Goal: Information Seeking & Learning: Learn about a topic

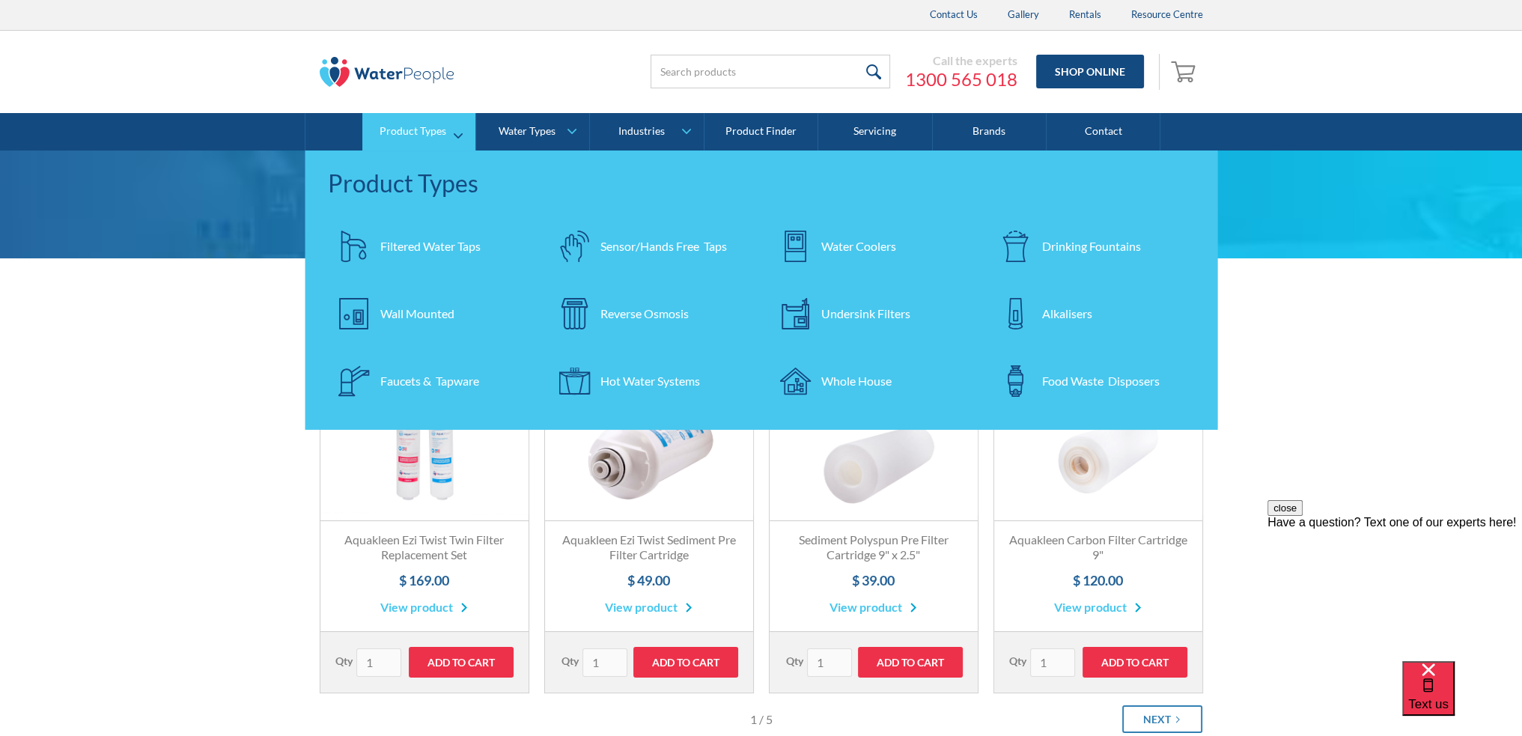
click at [401, 244] on div "Filtered Water Taps" at bounding box center [430, 246] width 100 height 18
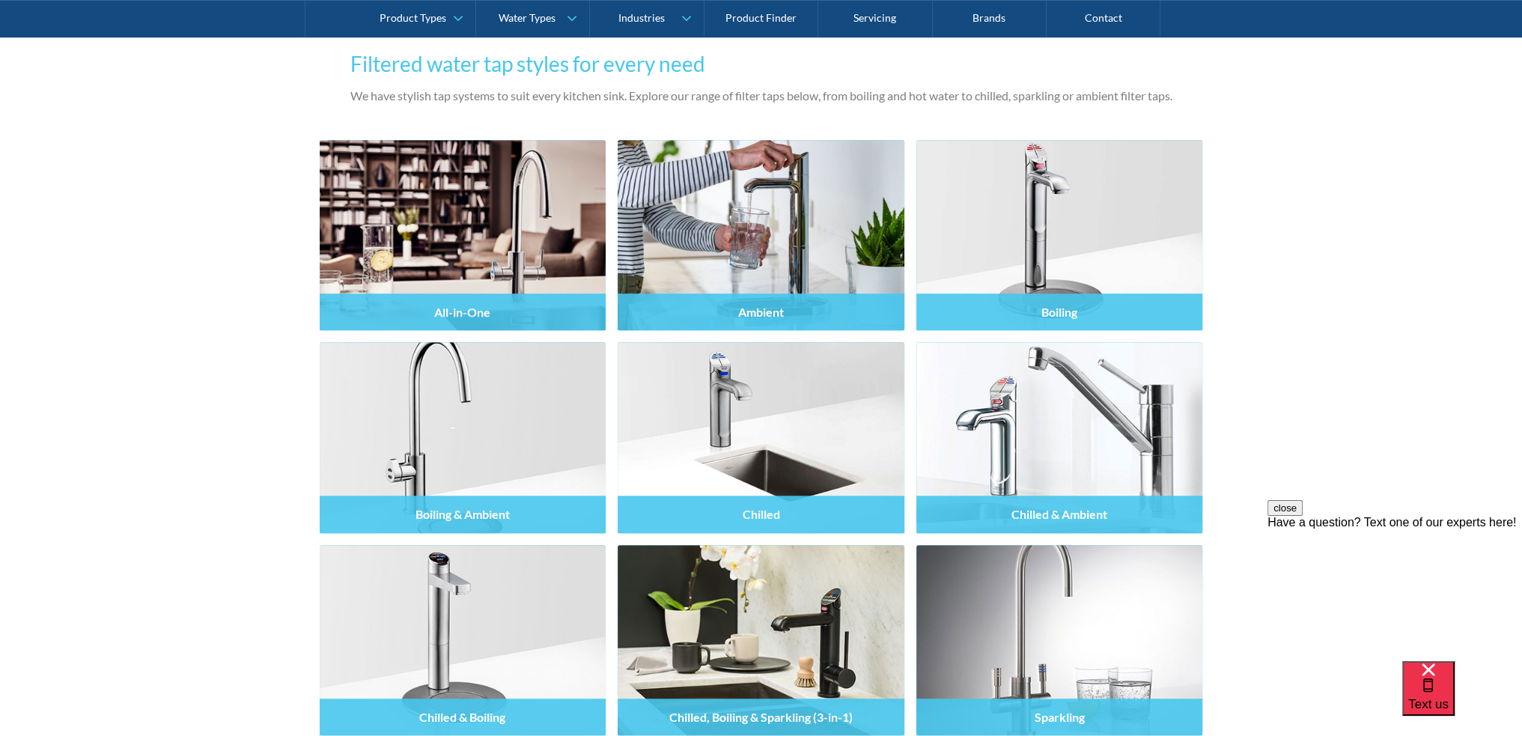
scroll to position [1123, 0]
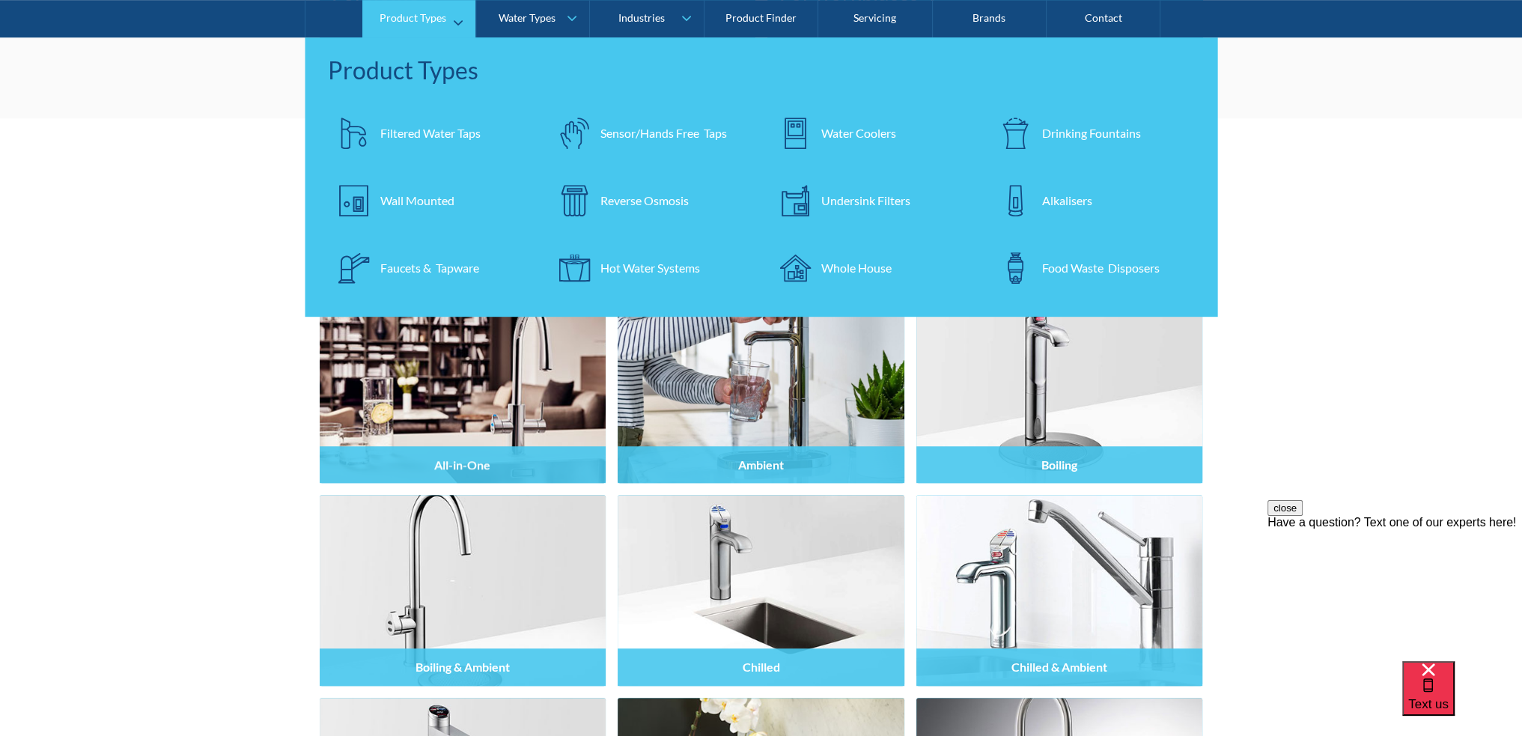
click at [397, 269] on div "Faucets & Tapware" at bounding box center [429, 268] width 99 height 18
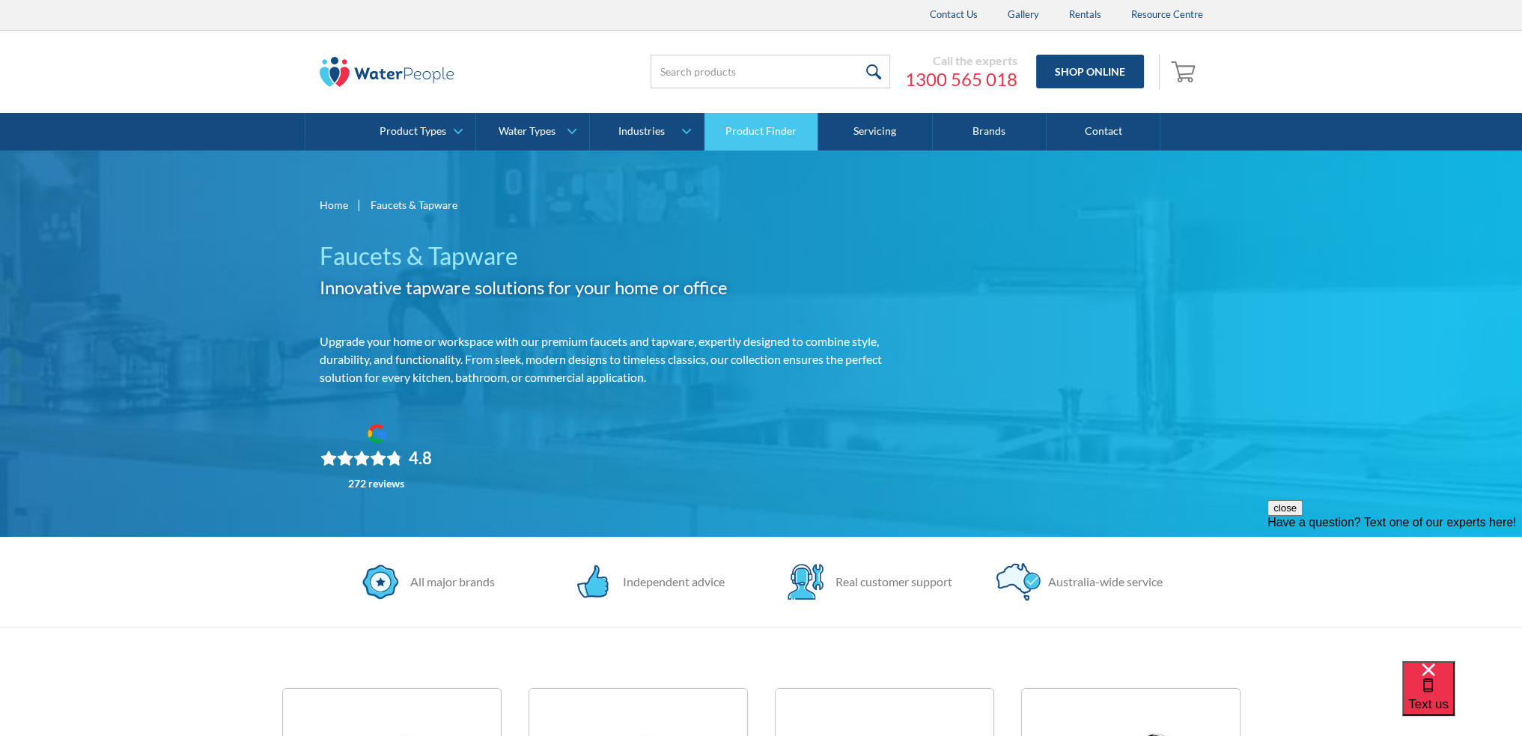
click at [747, 133] on link "Product Finder" at bounding box center [761, 131] width 114 height 37
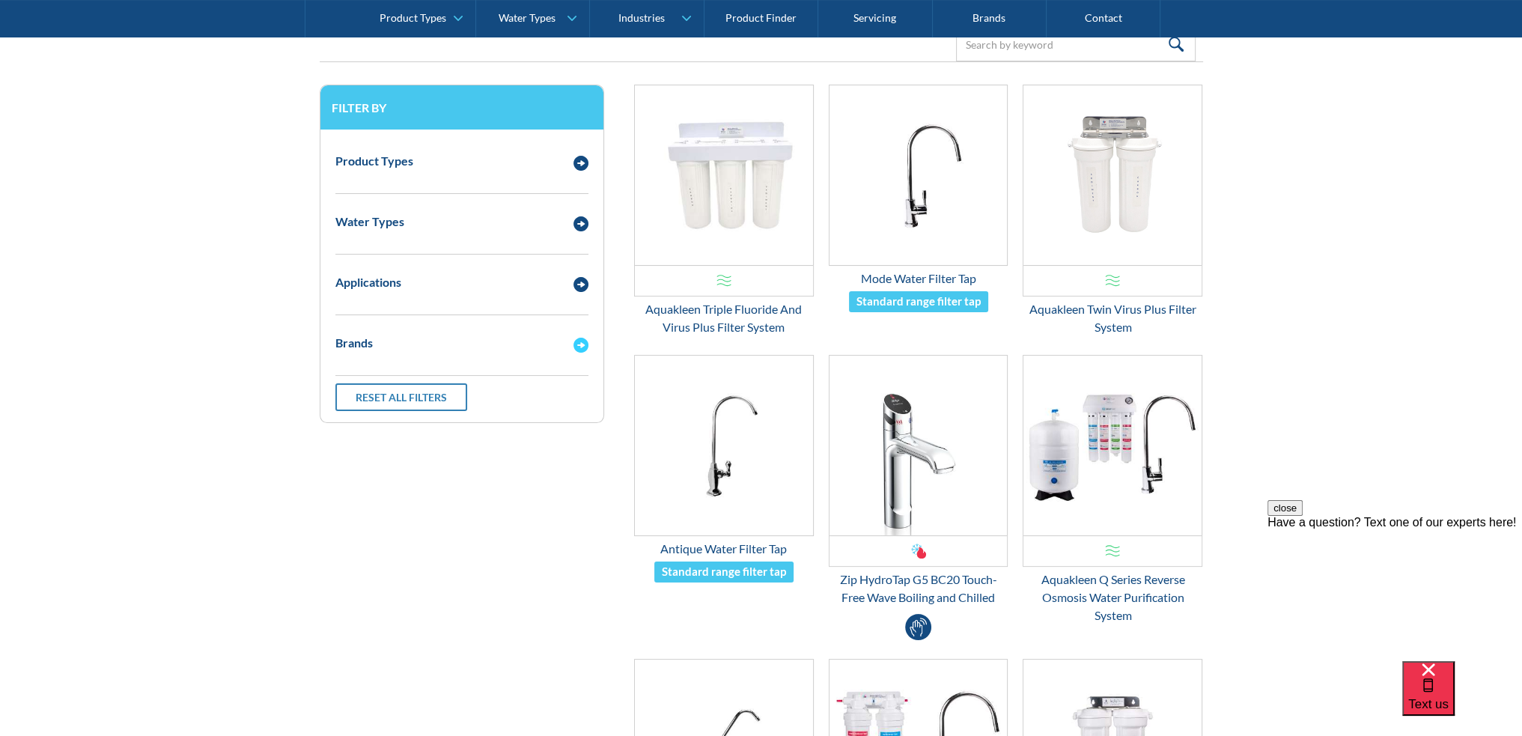
click at [580, 349] on img "Email Form 3" at bounding box center [580, 345] width 15 height 15
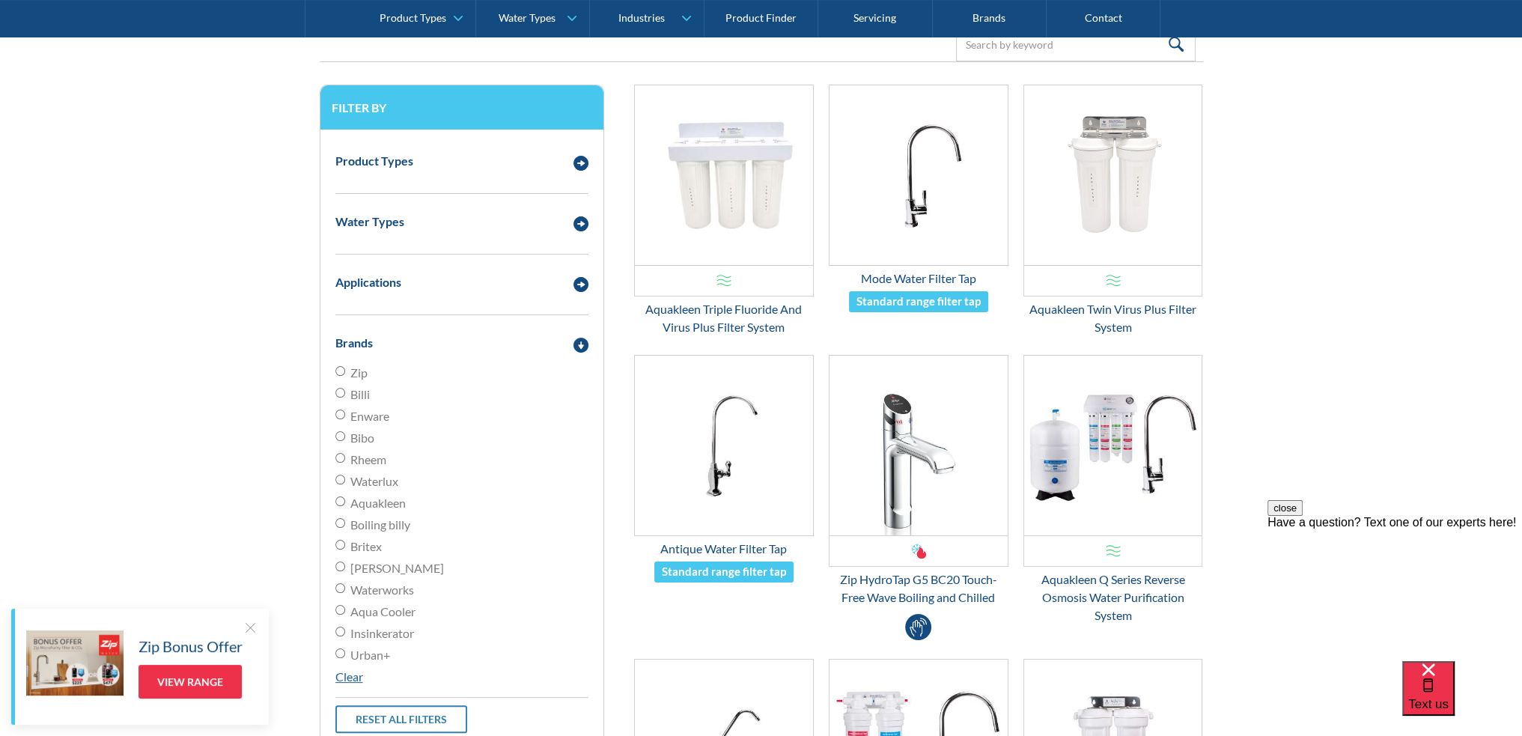
click at [340, 499] on input "Aquakleen" at bounding box center [340, 501] width 10 height 10
radio input "true"
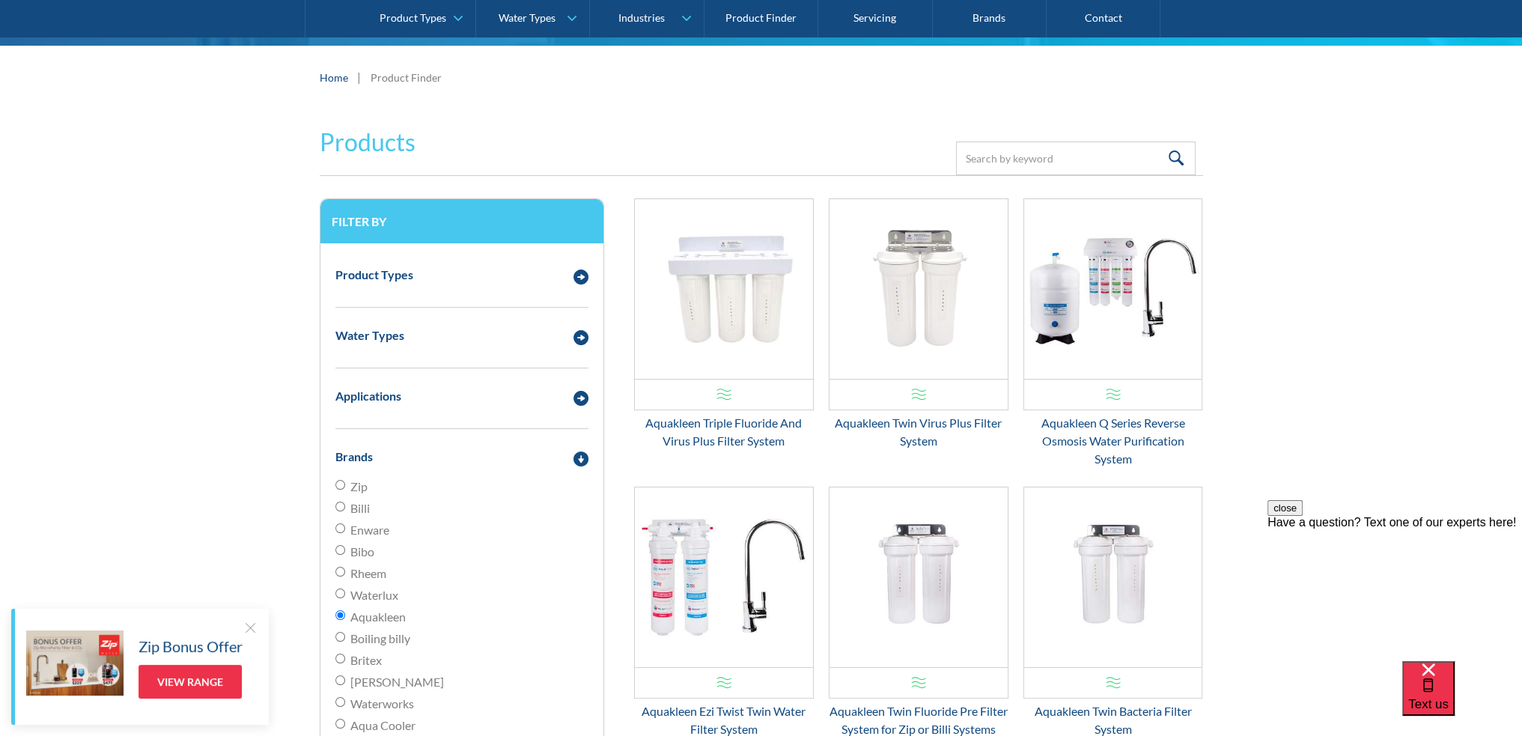
scroll to position [150, 0]
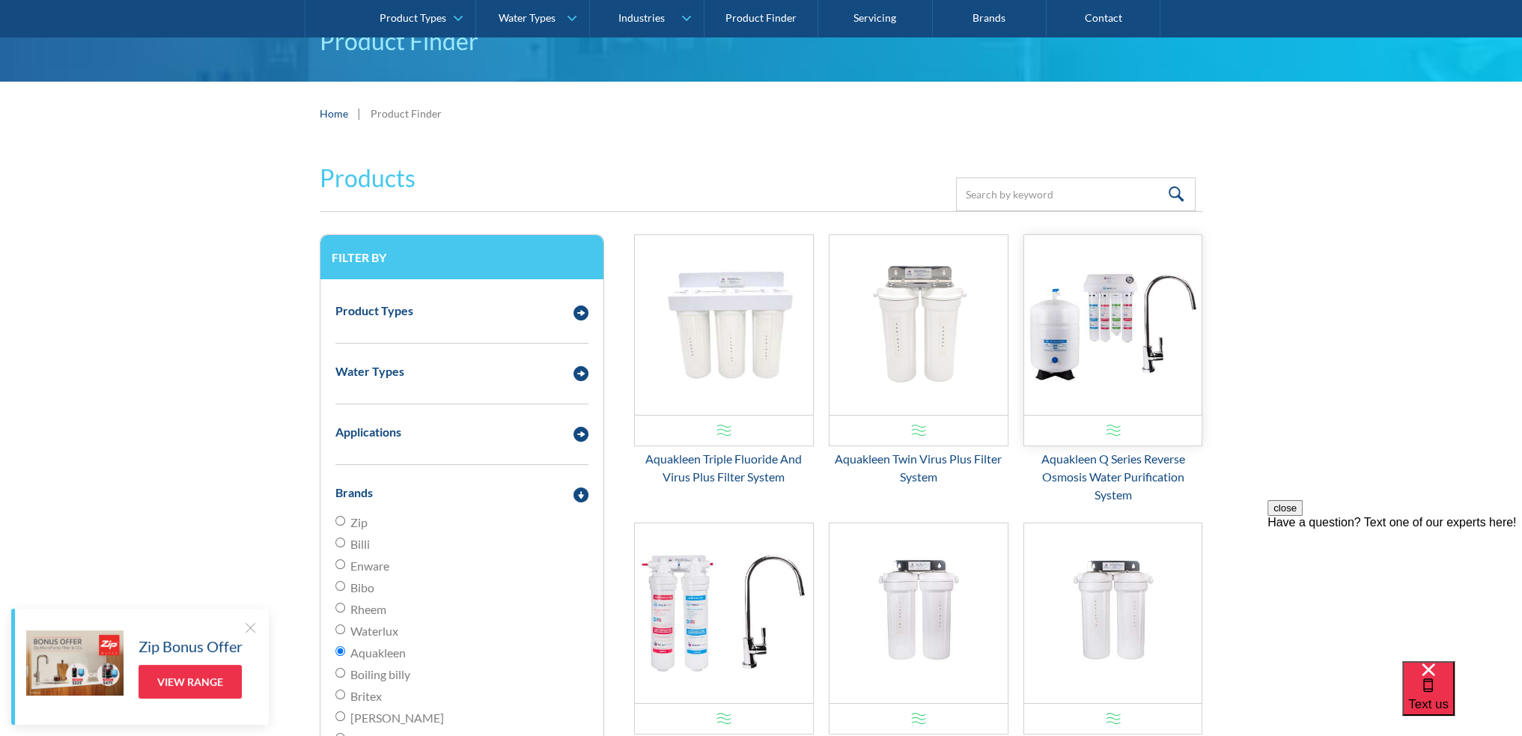
click at [1117, 302] on img "Email Form 3" at bounding box center [1113, 325] width 178 height 180
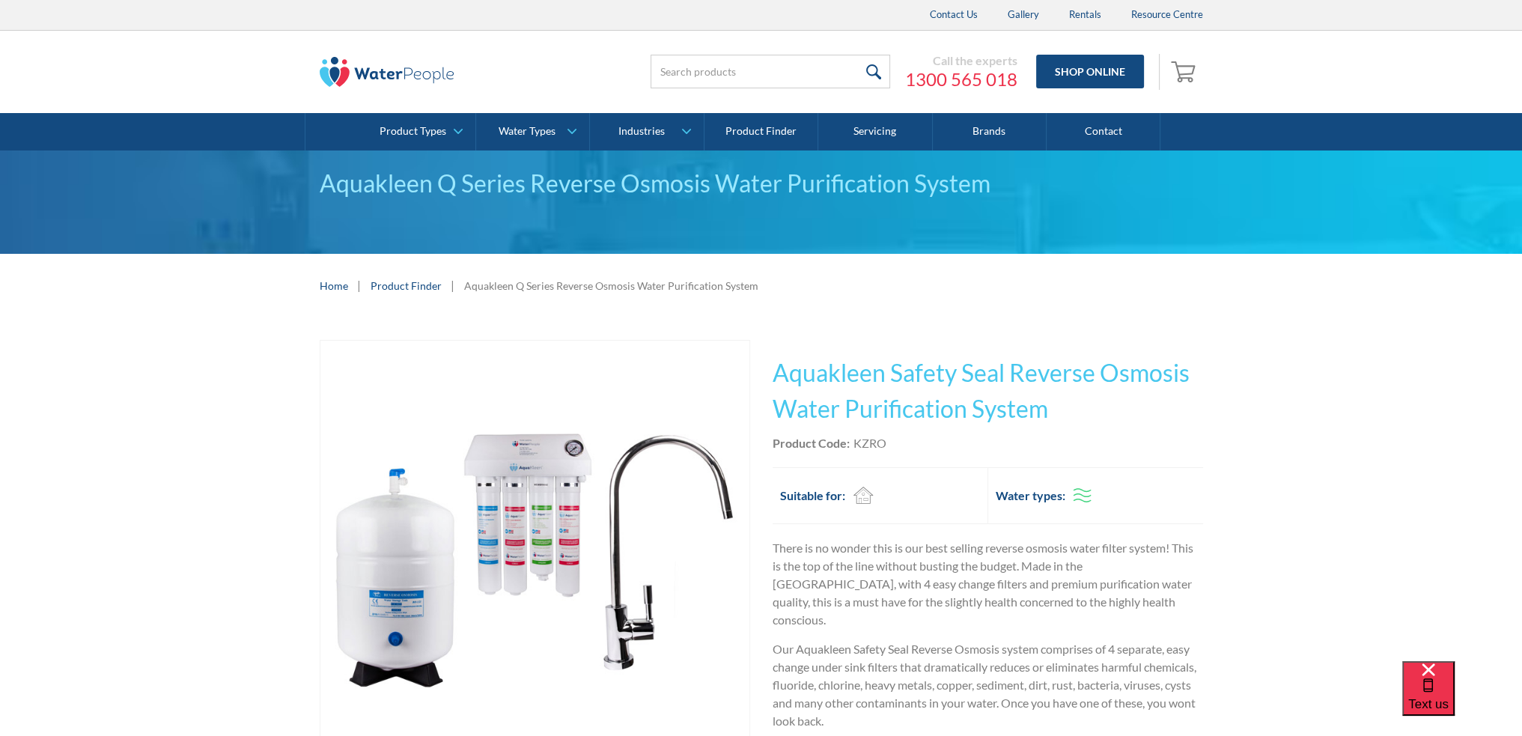
click at [531, 468] on img "open lightbox" at bounding box center [534, 555] width 429 height 429
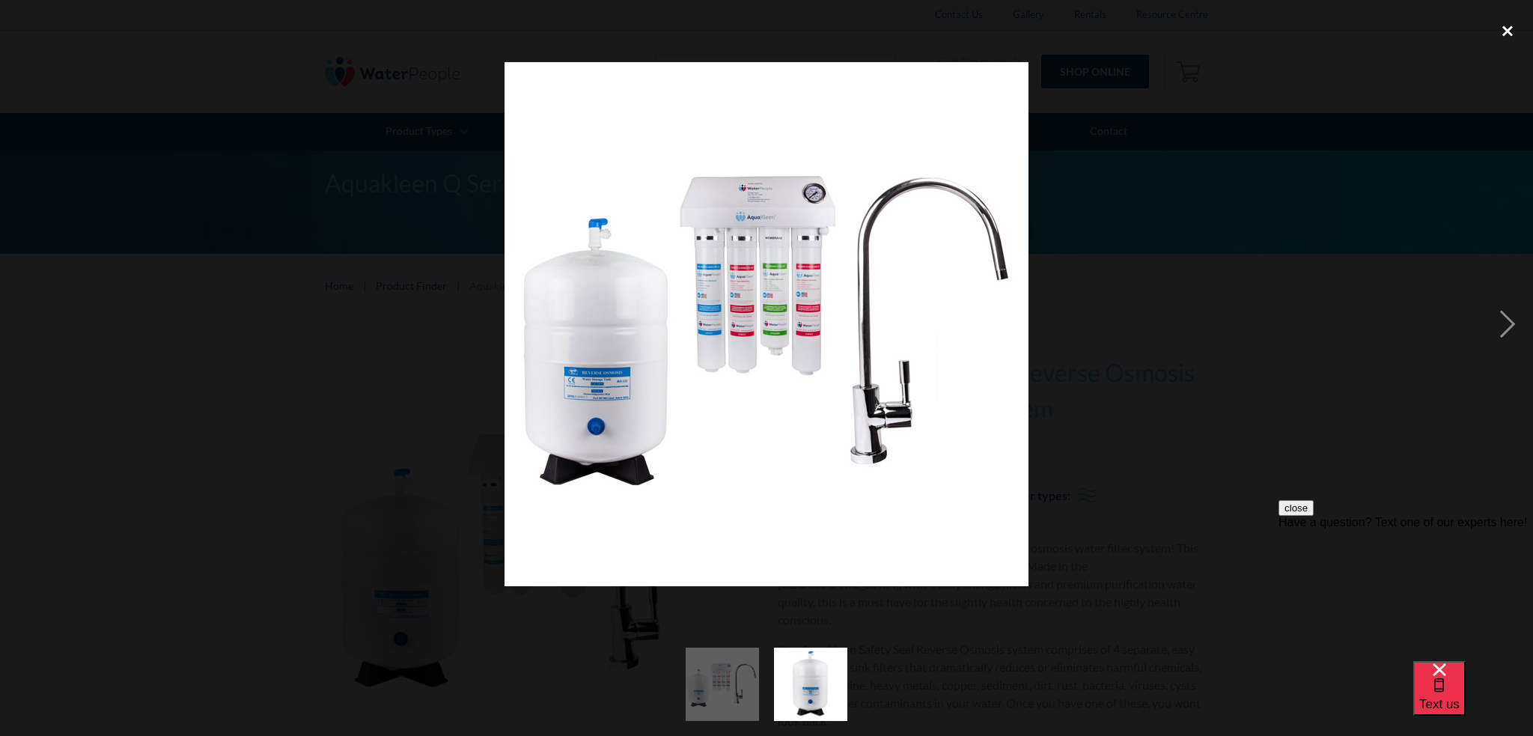
click at [1518, 30] on div "close lightbox" at bounding box center [1507, 31] width 51 height 33
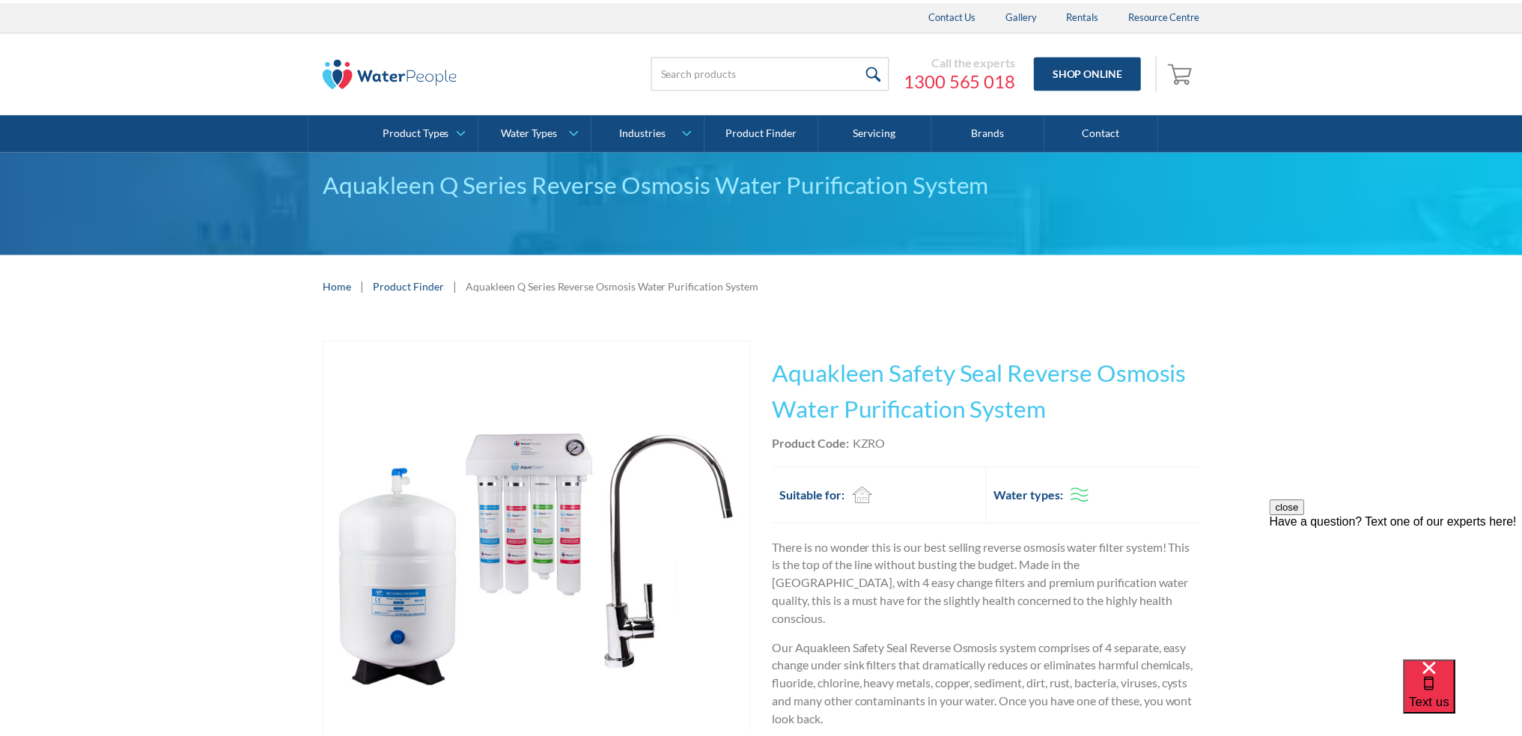
scroll to position [33, 0]
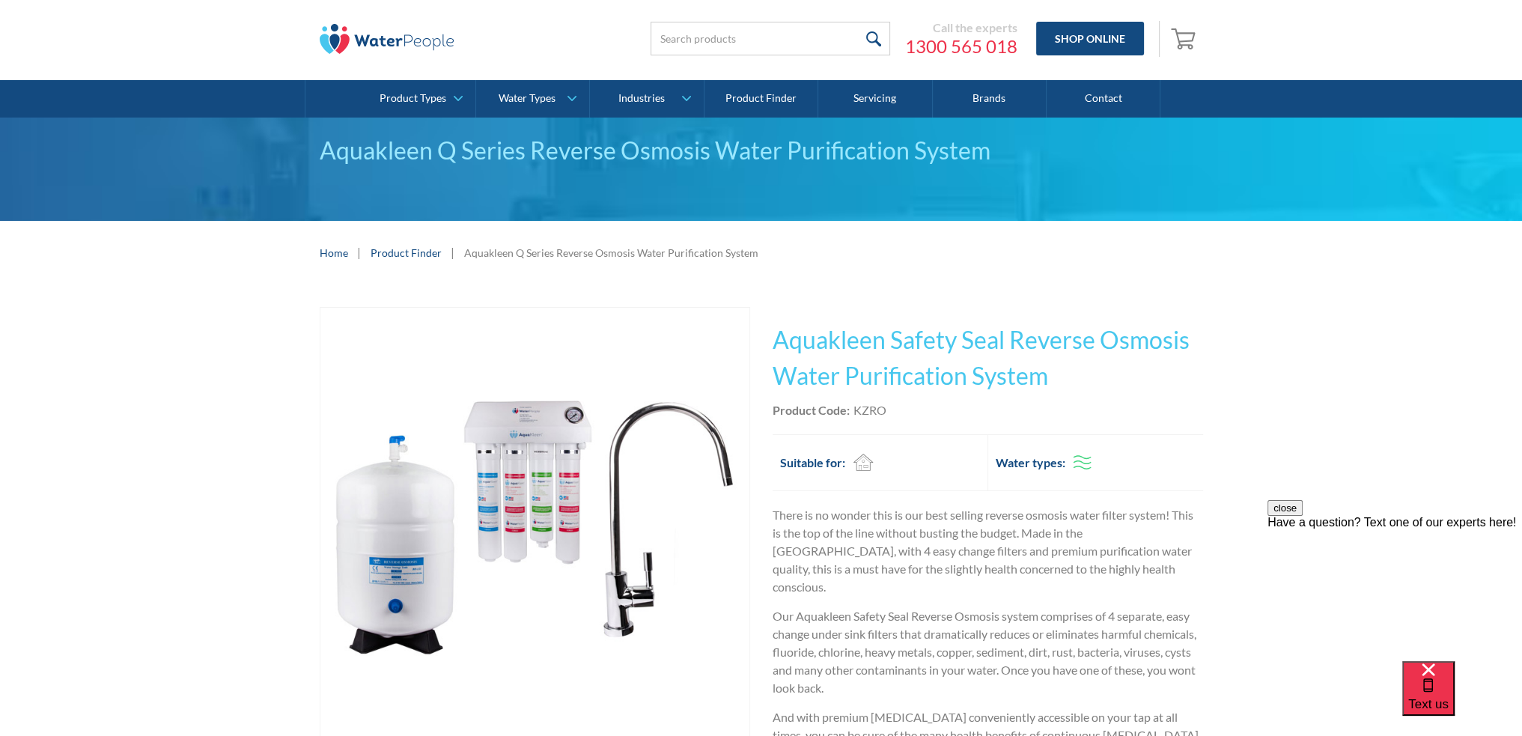
click at [1510, 20] on div "Call the experts 1300 565 018 Shop Online 0 Your Cart Subtotal Pay with browser…" at bounding box center [761, 39] width 1522 height 82
